Goal: Task Accomplishment & Management: Manage account settings

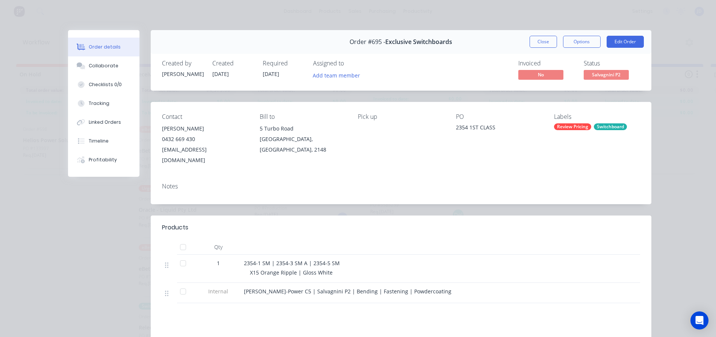
scroll to position [0, 941]
click at [547, 43] on button "Close" at bounding box center [543, 42] width 27 height 12
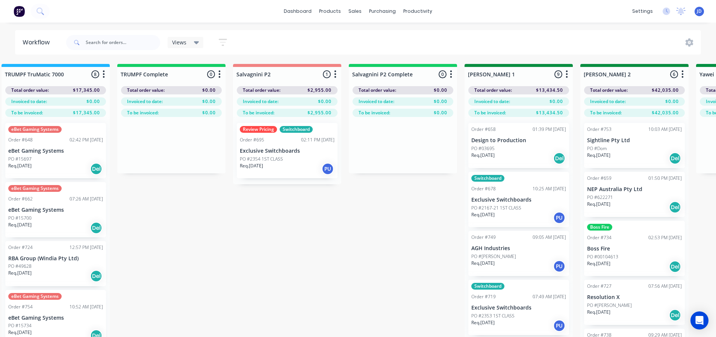
click at [286, 154] on div "Review Pricing Switchboard Order #695 02:11 PM [DATE] Exclusive Switchboards PO…" at bounding box center [287, 150] width 101 height 55
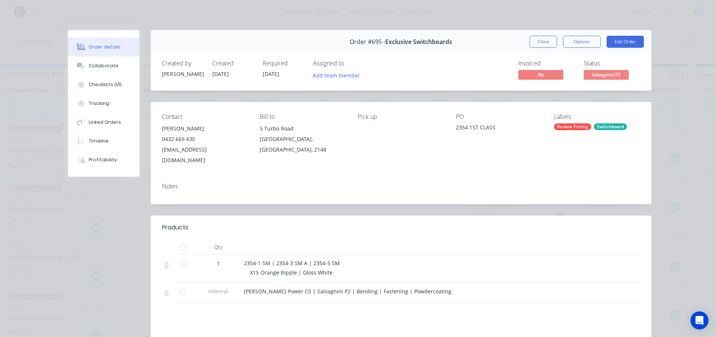
click at [606, 73] on span "Salvagnini P2" at bounding box center [606, 74] width 45 height 9
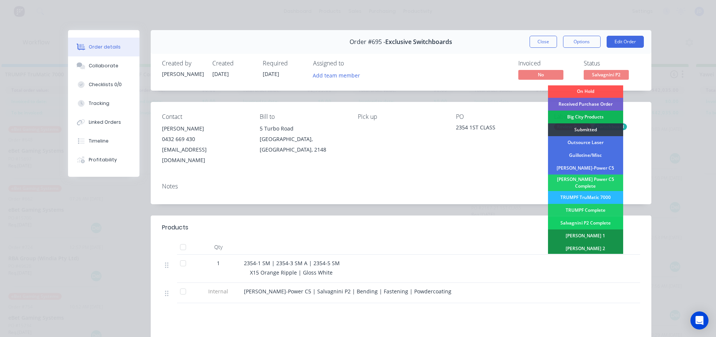
scroll to position [0, 0]
click at [592, 233] on div "[PERSON_NAME] 1" at bounding box center [585, 236] width 75 height 13
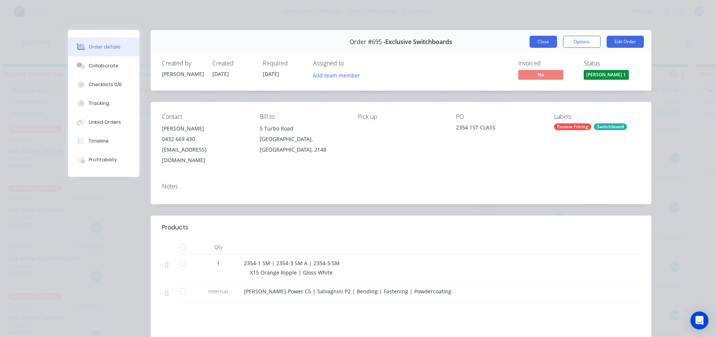
click at [537, 35] on div "Order #695 - Exclusive Switchboards Close Options Edit Order" at bounding box center [401, 42] width 501 height 24
click at [537, 40] on button "Close" at bounding box center [543, 42] width 27 height 12
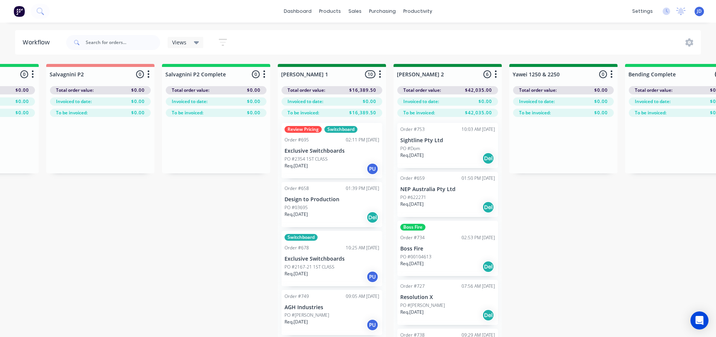
drag, startPoint x: 421, startPoint y: 221, endPoint x: 472, endPoint y: 194, distance: 58.4
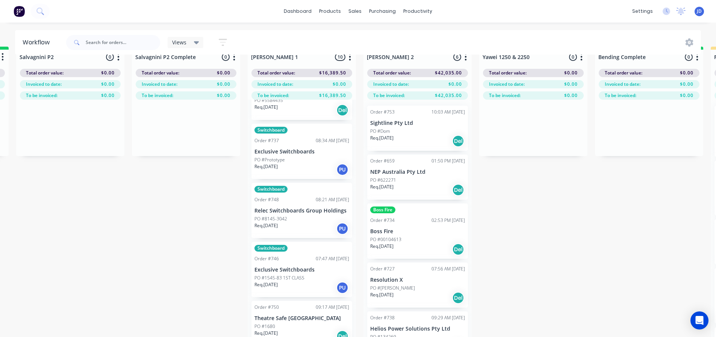
scroll to position [32, 1158]
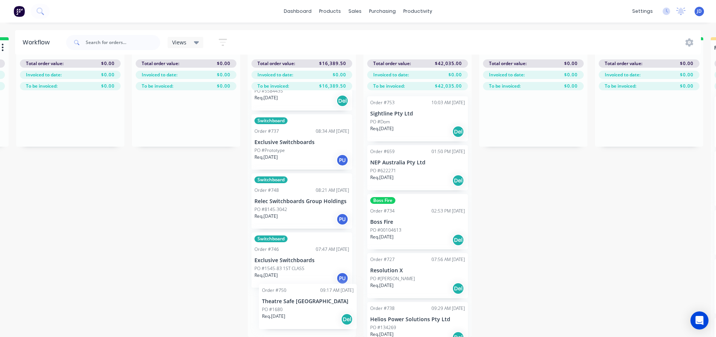
drag, startPoint x: 328, startPoint y: 322, endPoint x: 410, endPoint y: 255, distance: 105.8
click at [402, 267] on div "On Hold 1 Status colour #FF4949 hex #FF4949 Save Cancel Notifications Email SMS…" at bounding box center [554, 187] width 3434 height 300
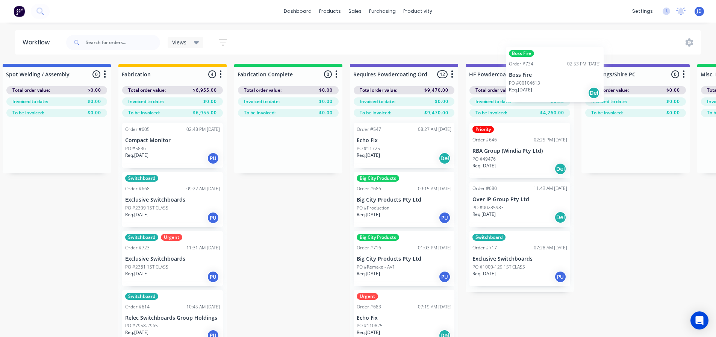
scroll to position [0, 2099]
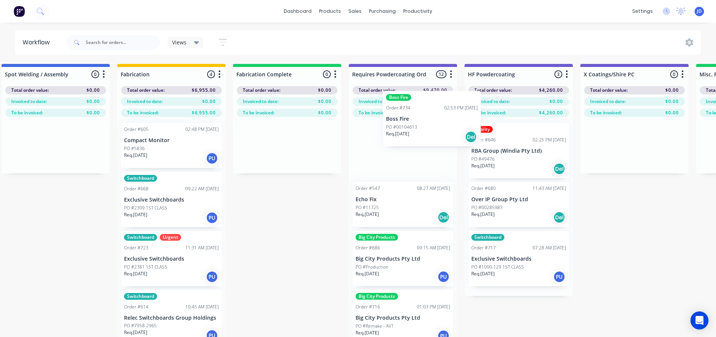
drag, startPoint x: 442, startPoint y: 209, endPoint x: 408, endPoint y: 147, distance: 70.3
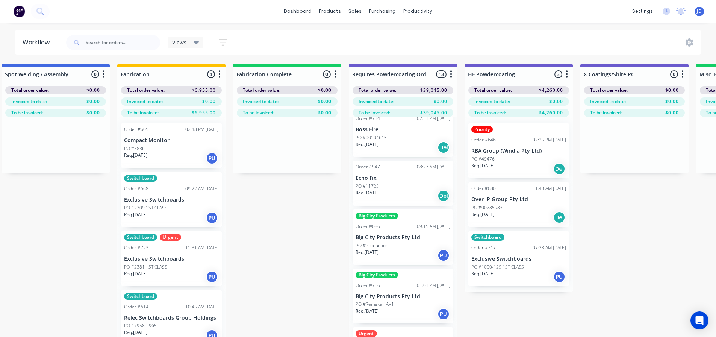
scroll to position [75, 0]
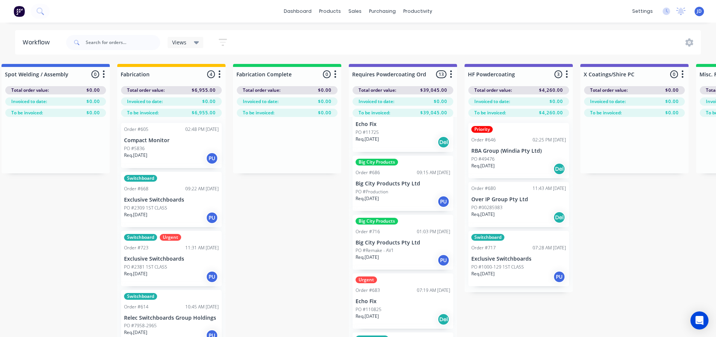
click at [405, 160] on div "Big City Products" at bounding box center [403, 162] width 95 height 7
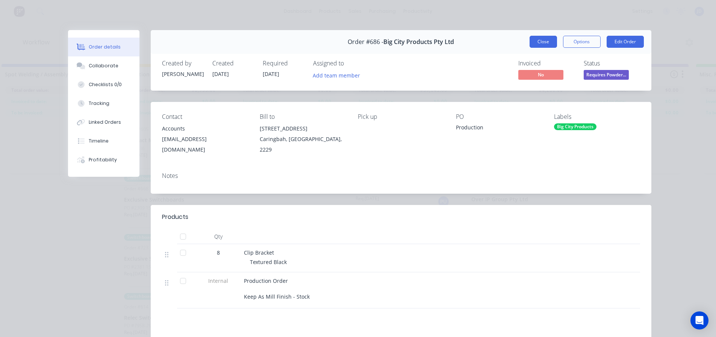
click at [553, 39] on button "Close" at bounding box center [543, 42] width 27 height 12
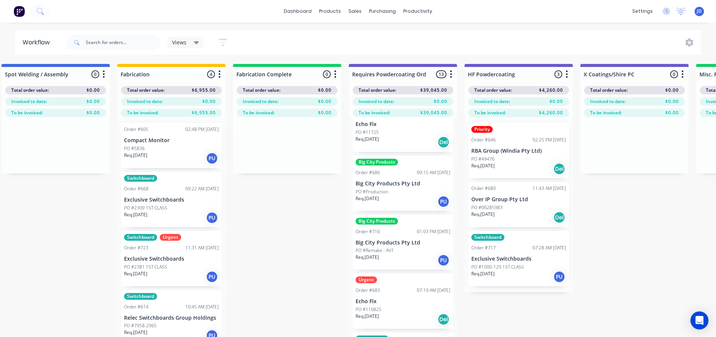
click at [391, 135] on div "PO #11725" at bounding box center [403, 132] width 95 height 7
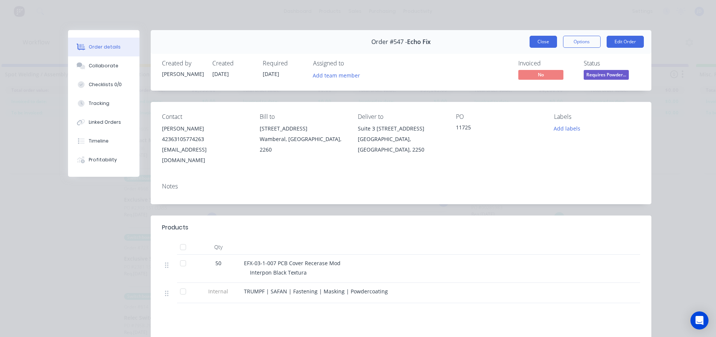
click at [536, 43] on button "Close" at bounding box center [543, 42] width 27 height 12
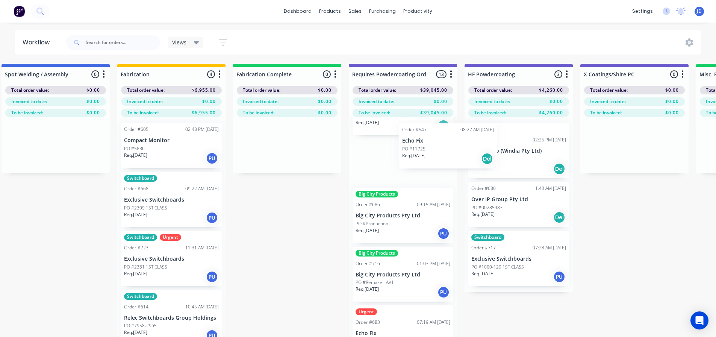
drag, startPoint x: 415, startPoint y: 142, endPoint x: 497, endPoint y: 158, distance: 83.4
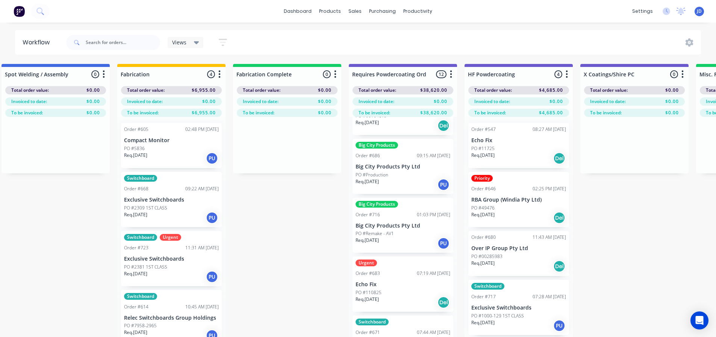
scroll to position [81, 0]
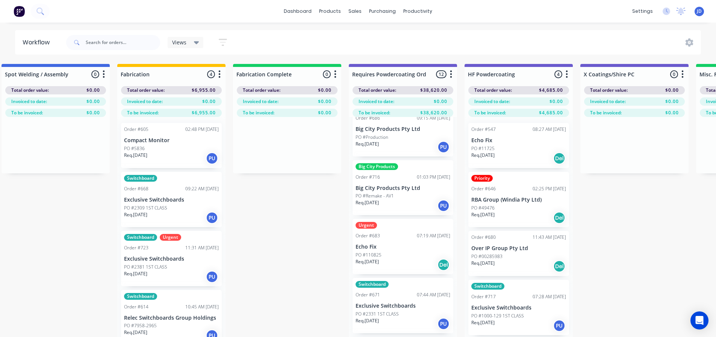
click at [401, 199] on div "Big City Products Order #716 01:03 PM [DATE] Big City Products Pty Ltd PO #Rema…" at bounding box center [403, 187] width 101 height 55
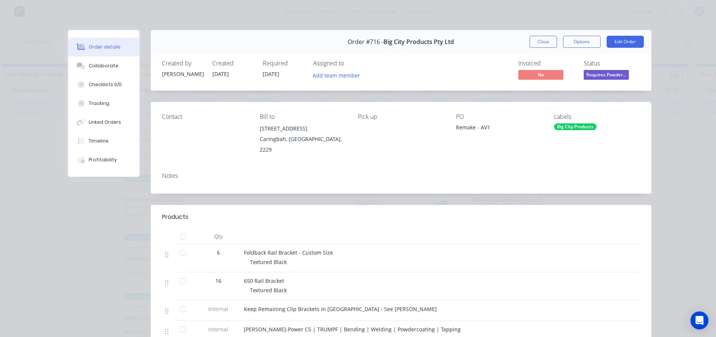
drag, startPoint x: 534, startPoint y: 42, endPoint x: 514, endPoint y: 55, distance: 24.4
click at [534, 42] on button "Close" at bounding box center [543, 42] width 27 height 12
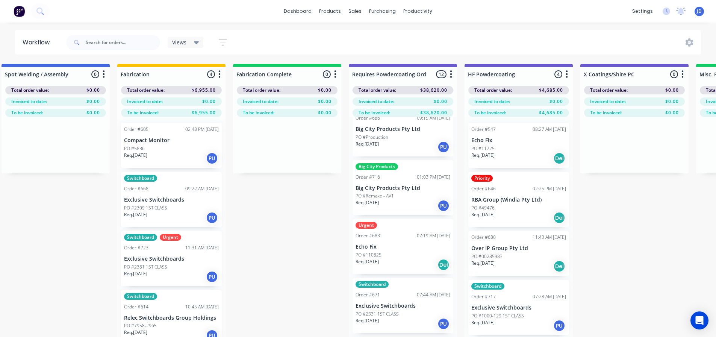
click at [407, 141] on div "Req. [DATE] PU" at bounding box center [403, 147] width 95 height 13
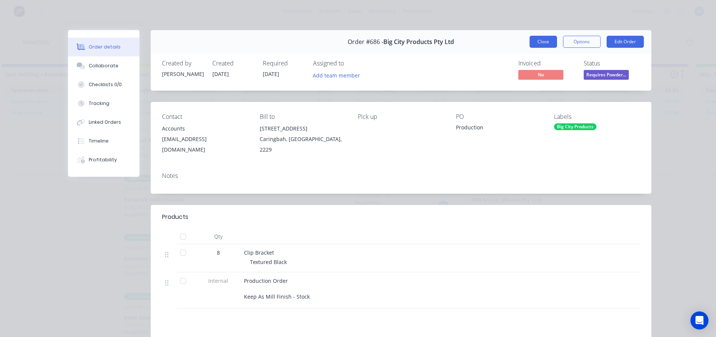
click at [539, 43] on button "Close" at bounding box center [543, 42] width 27 height 12
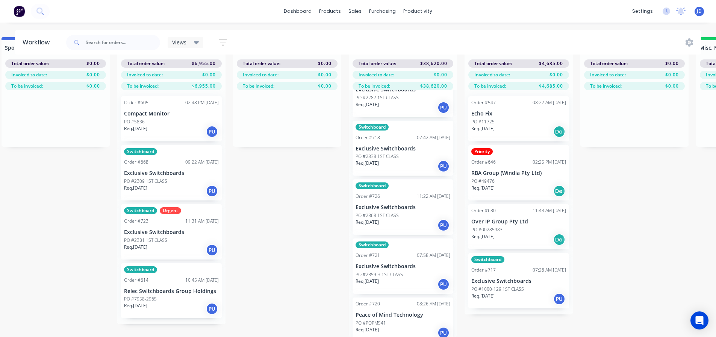
scroll to position [453, 0]
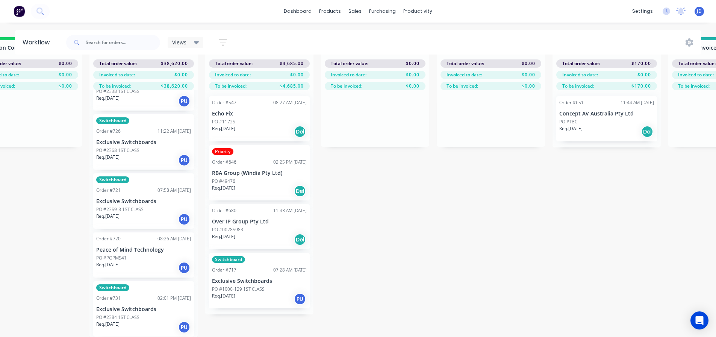
drag, startPoint x: 301, startPoint y: 229, endPoint x: 370, endPoint y: 219, distance: 68.8
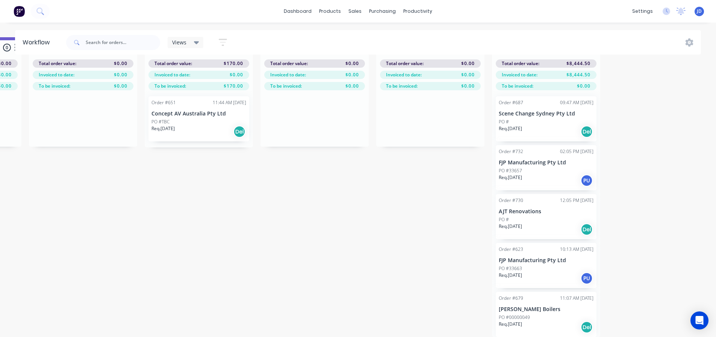
drag, startPoint x: 323, startPoint y: 200, endPoint x: 439, endPoint y: 201, distance: 116.9
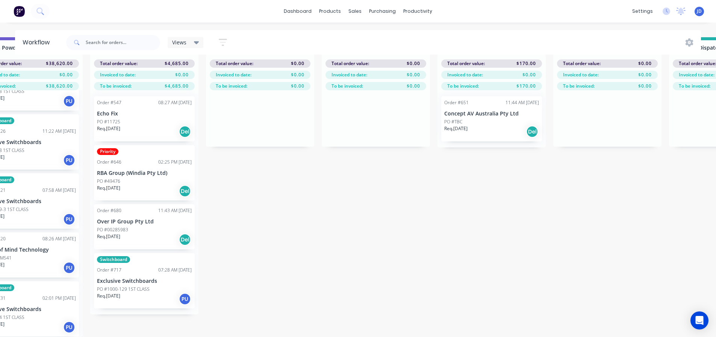
drag, startPoint x: 365, startPoint y: 186, endPoint x: 300, endPoint y: 180, distance: 64.6
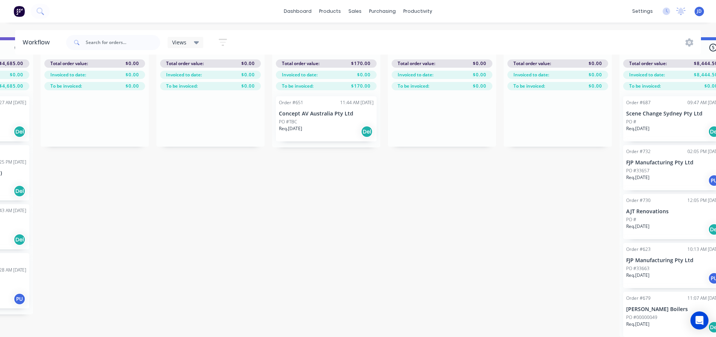
scroll to position [32, 2766]
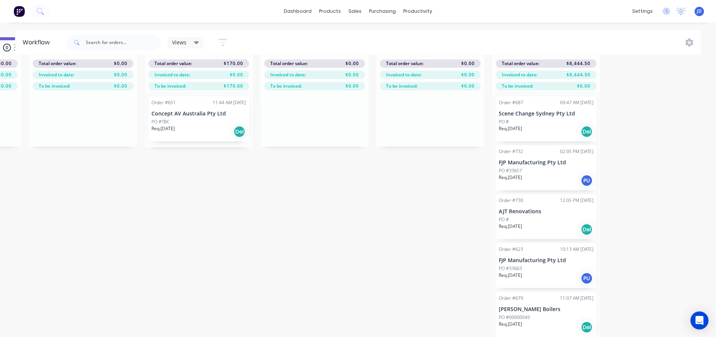
drag, startPoint x: 427, startPoint y: 197, endPoint x: 430, endPoint y: 188, distance: 9.2
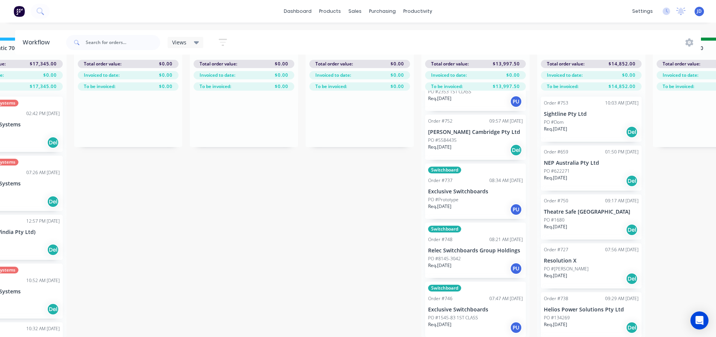
drag, startPoint x: 333, startPoint y: 233, endPoint x: 214, endPoint y: 218, distance: 120.0
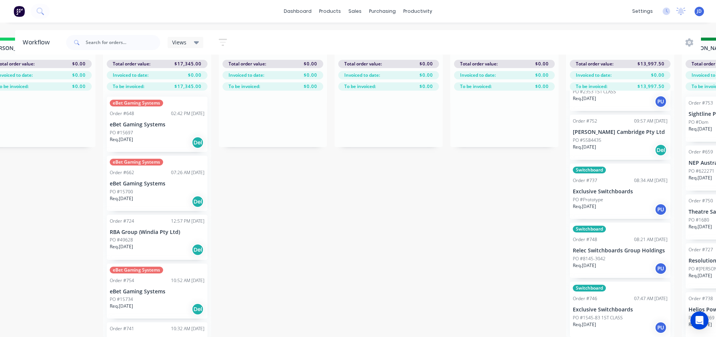
drag, startPoint x: 309, startPoint y: 188, endPoint x: 274, endPoint y: 186, distance: 35.4
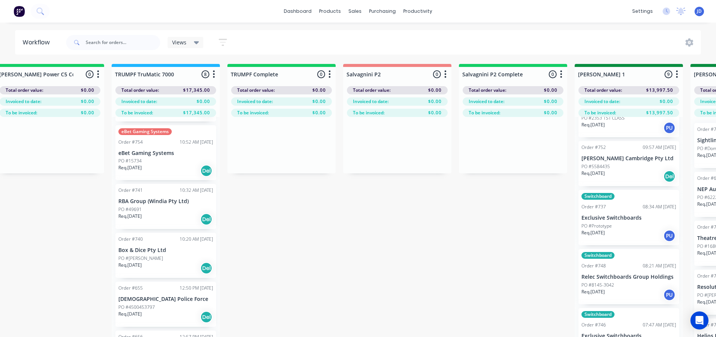
scroll to position [177, 0]
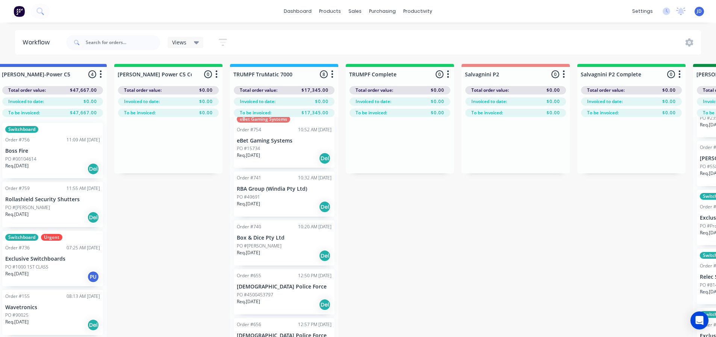
drag, startPoint x: 266, startPoint y: 241, endPoint x: 228, endPoint y: 234, distance: 38.6
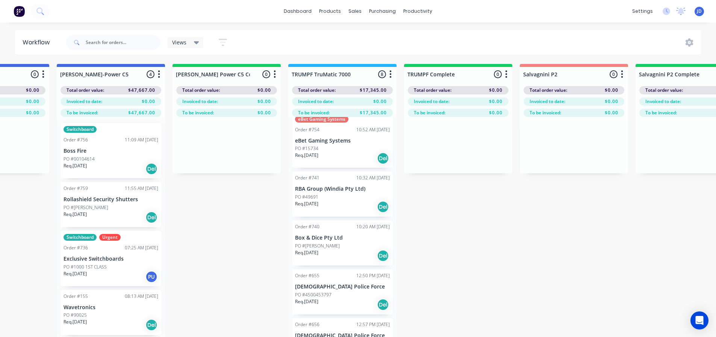
drag, startPoint x: 170, startPoint y: 248, endPoint x: 140, endPoint y: 219, distance: 41.2
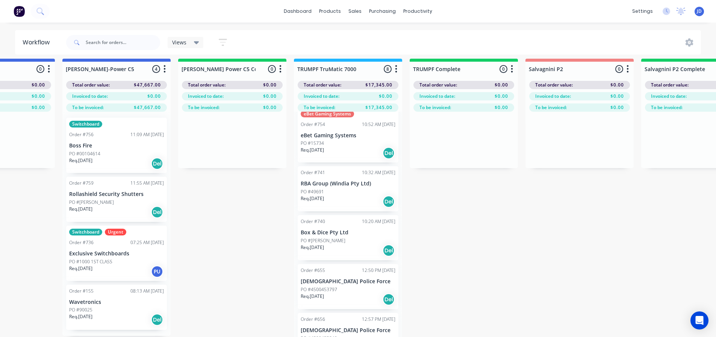
scroll to position [0, 648]
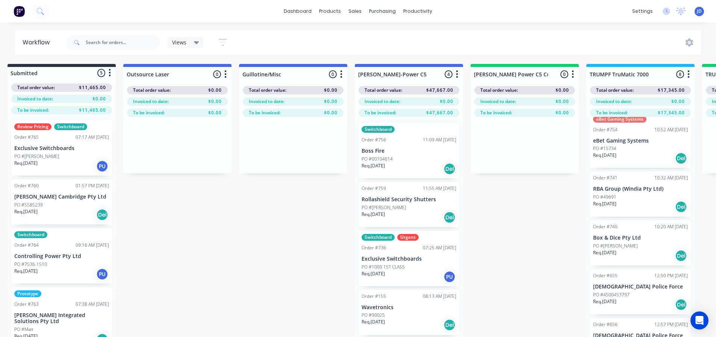
drag, startPoint x: 273, startPoint y: 188, endPoint x: 177, endPoint y: 177, distance: 96.1
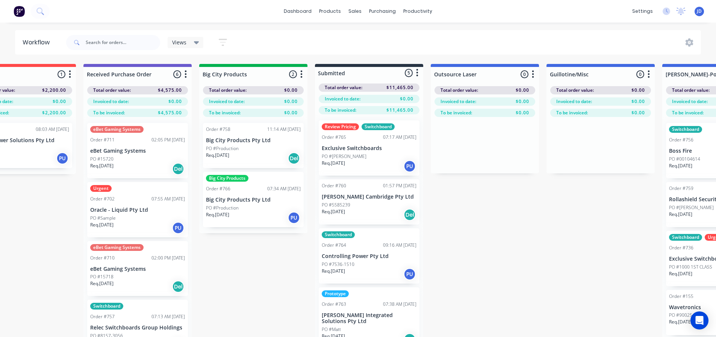
scroll to position [0, 0]
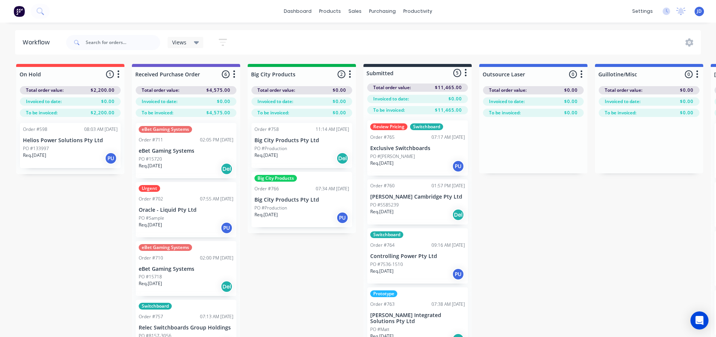
drag, startPoint x: 510, startPoint y: 247, endPoint x: 451, endPoint y: 230, distance: 61.4
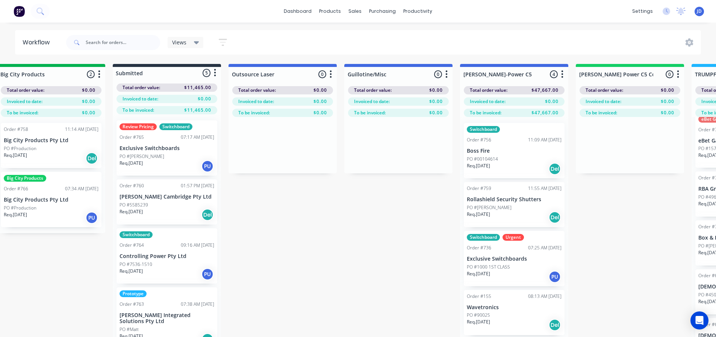
drag, startPoint x: 589, startPoint y: 234, endPoint x: 638, endPoint y: 211, distance: 54.2
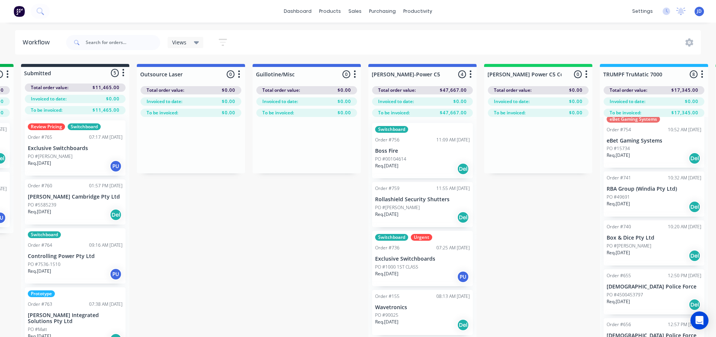
drag, startPoint x: 600, startPoint y: 218, endPoint x: 673, endPoint y: 203, distance: 74.1
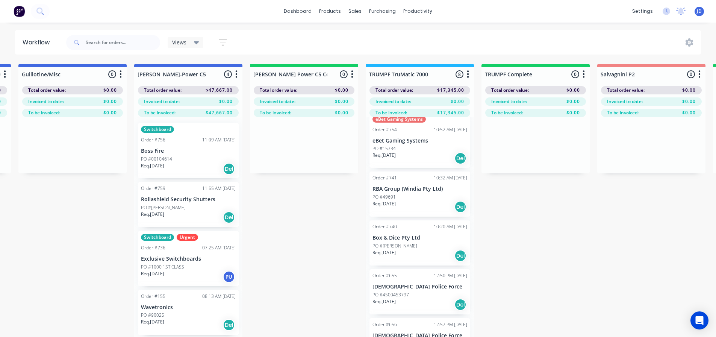
drag, startPoint x: 412, startPoint y: 232, endPoint x: 449, endPoint y: 222, distance: 38.5
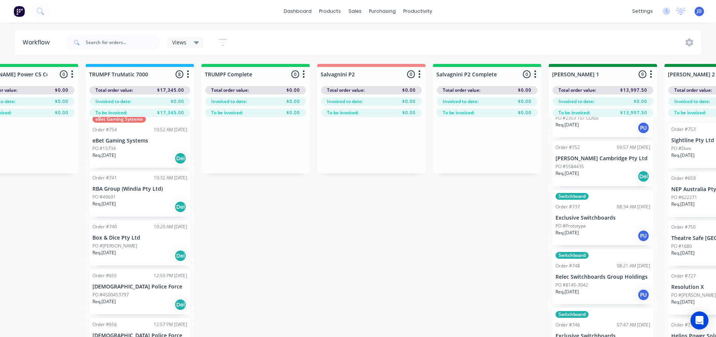
drag, startPoint x: 489, startPoint y: 205, endPoint x: 556, endPoint y: 200, distance: 67.4
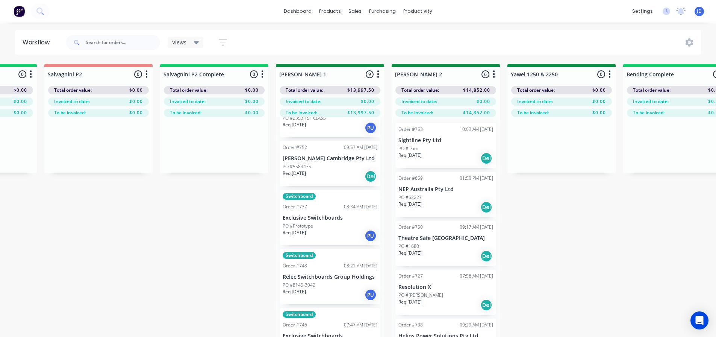
drag, startPoint x: 420, startPoint y: 209, endPoint x: 523, endPoint y: 201, distance: 104.1
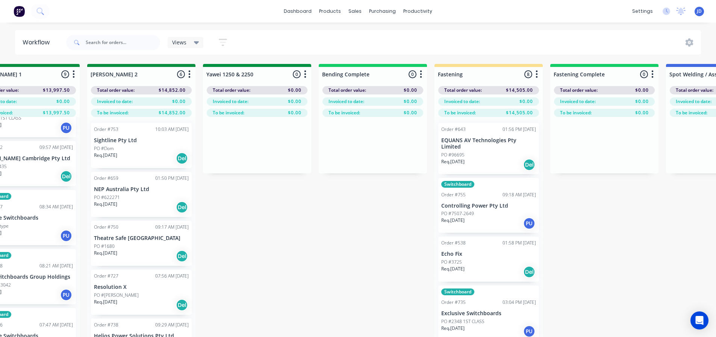
drag, startPoint x: 521, startPoint y: 218, endPoint x: 476, endPoint y: 212, distance: 45.5
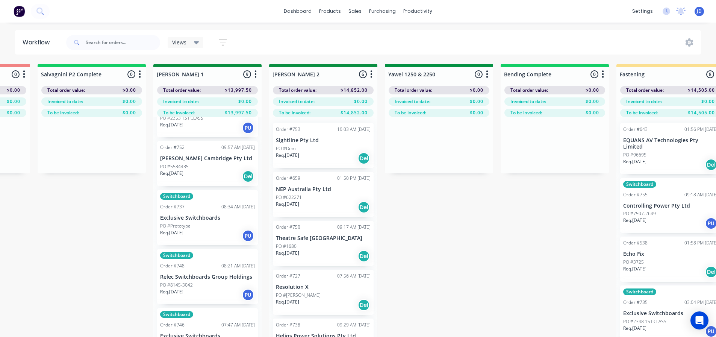
drag, startPoint x: 370, startPoint y: 238, endPoint x: 302, endPoint y: 231, distance: 68.4
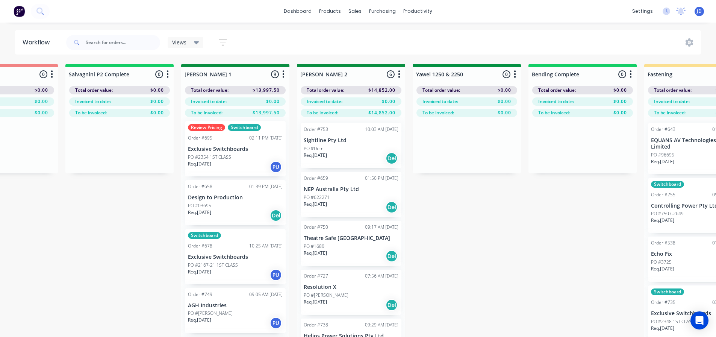
scroll to position [0, 0]
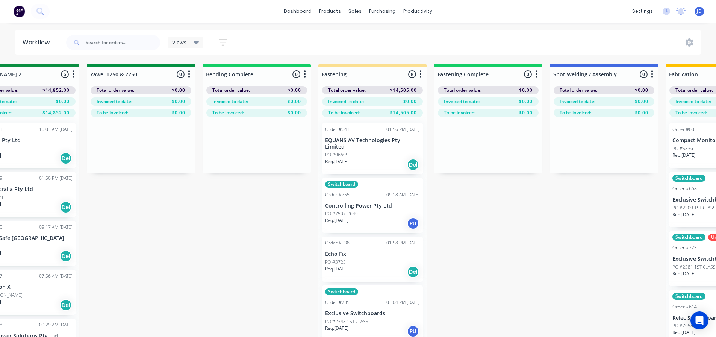
drag, startPoint x: 458, startPoint y: 254, endPoint x: 512, endPoint y: 234, distance: 57.5
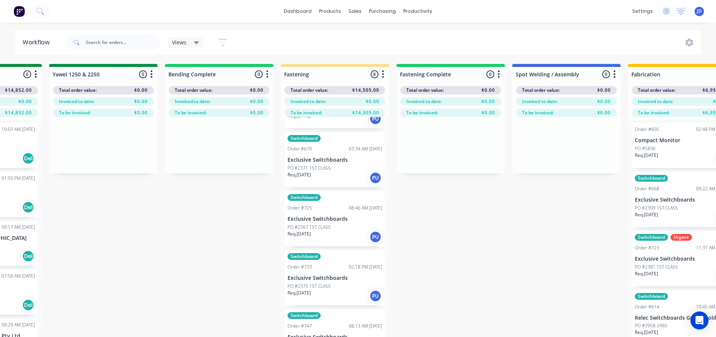
scroll to position [213, 0]
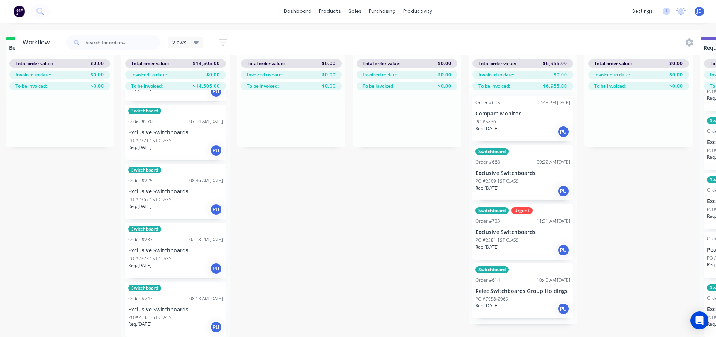
drag, startPoint x: 458, startPoint y: 277, endPoint x: 486, endPoint y: 265, distance: 29.8
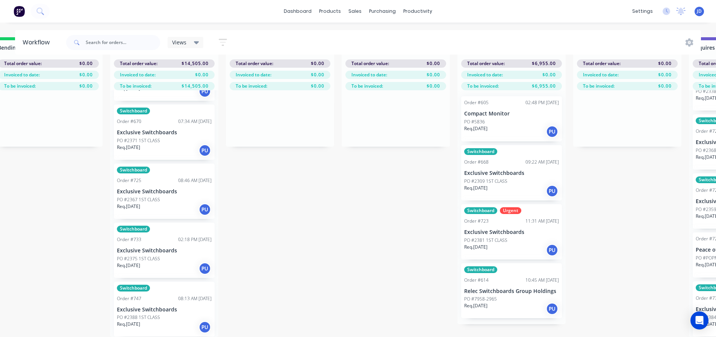
scroll to position [16, 1759]
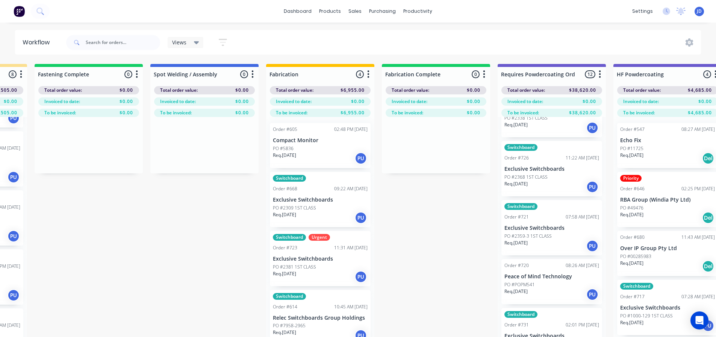
drag, startPoint x: 356, startPoint y: 280, endPoint x: 409, endPoint y: 276, distance: 53.1
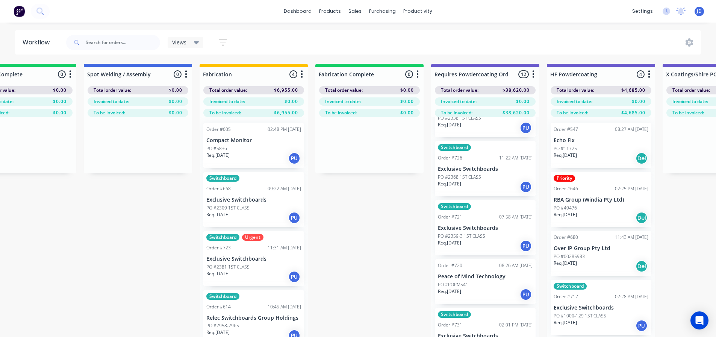
drag, startPoint x: 383, startPoint y: 236, endPoint x: 416, endPoint y: 232, distance: 33.0
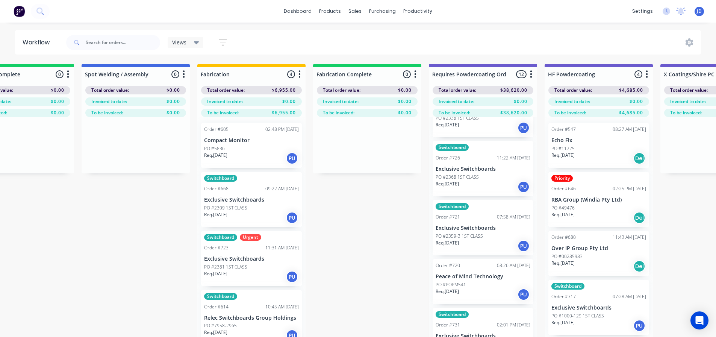
click at [251, 217] on div "Req. [DATE] PU" at bounding box center [251, 217] width 95 height 13
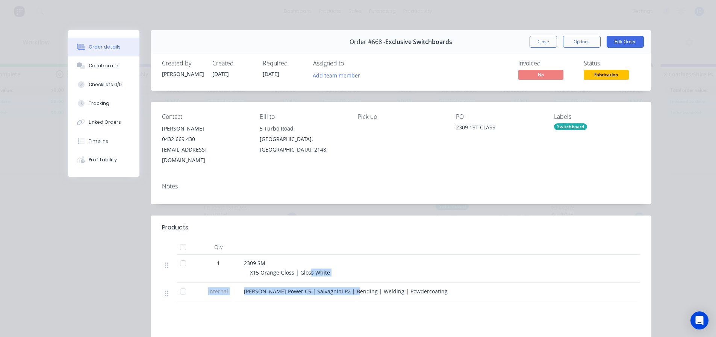
drag, startPoint x: 348, startPoint y: 275, endPoint x: 308, endPoint y: 271, distance: 40.4
click at [308, 271] on div "1 2309 SM X15 Orange Gloss | Gloss White Internal [PERSON_NAME]-Power C5 | Salv…" at bounding box center [401, 279] width 478 height 48
